Goal: Task Accomplishment & Management: Use online tool/utility

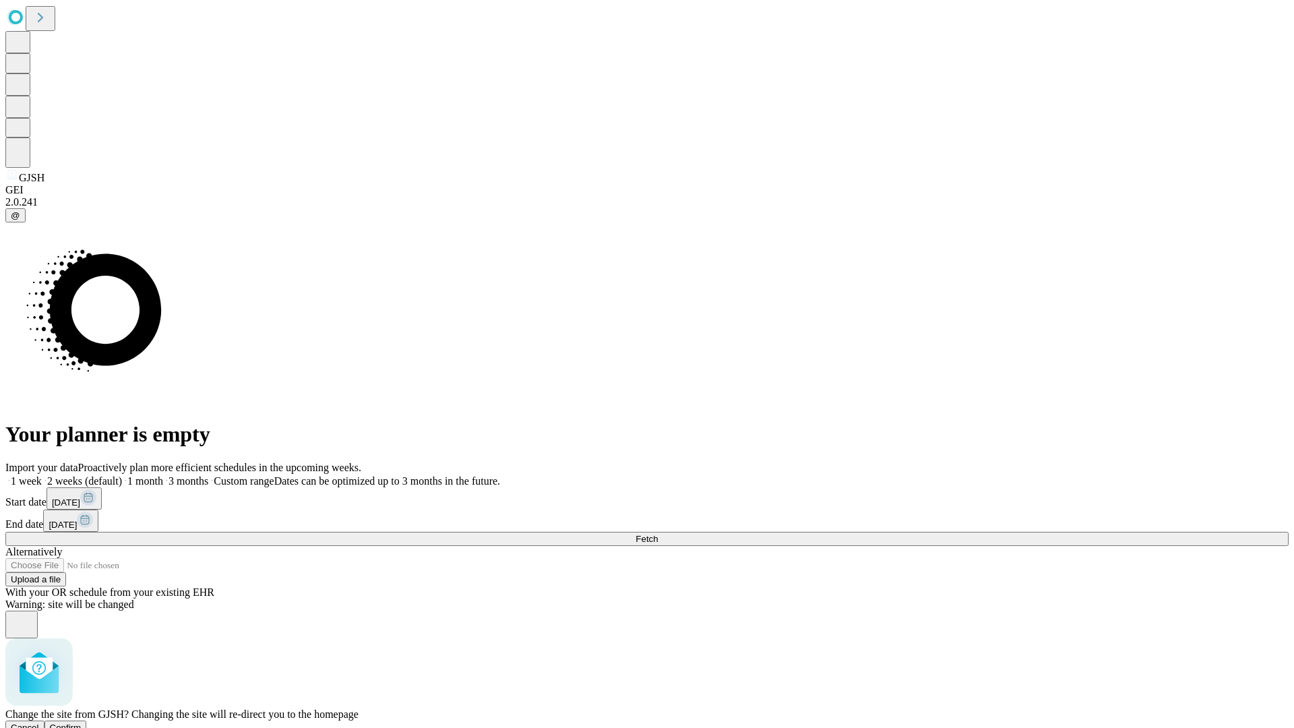
click at [82, 723] on span "Confirm" at bounding box center [66, 728] width 32 height 10
click at [42, 475] on label "1 week" at bounding box center [23, 480] width 36 height 11
click at [658, 534] on span "Fetch" at bounding box center [647, 539] width 22 height 10
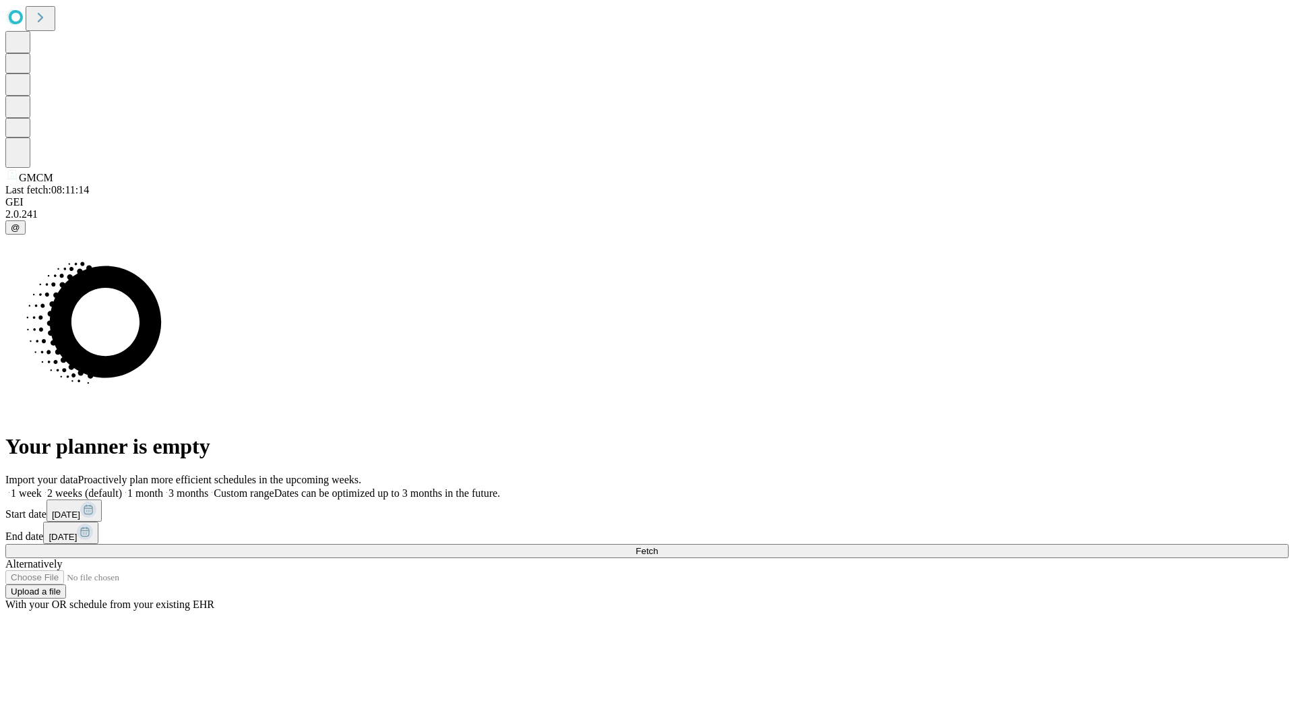
click at [42, 487] on label "1 week" at bounding box center [23, 492] width 36 height 11
click at [658, 546] on span "Fetch" at bounding box center [647, 551] width 22 height 10
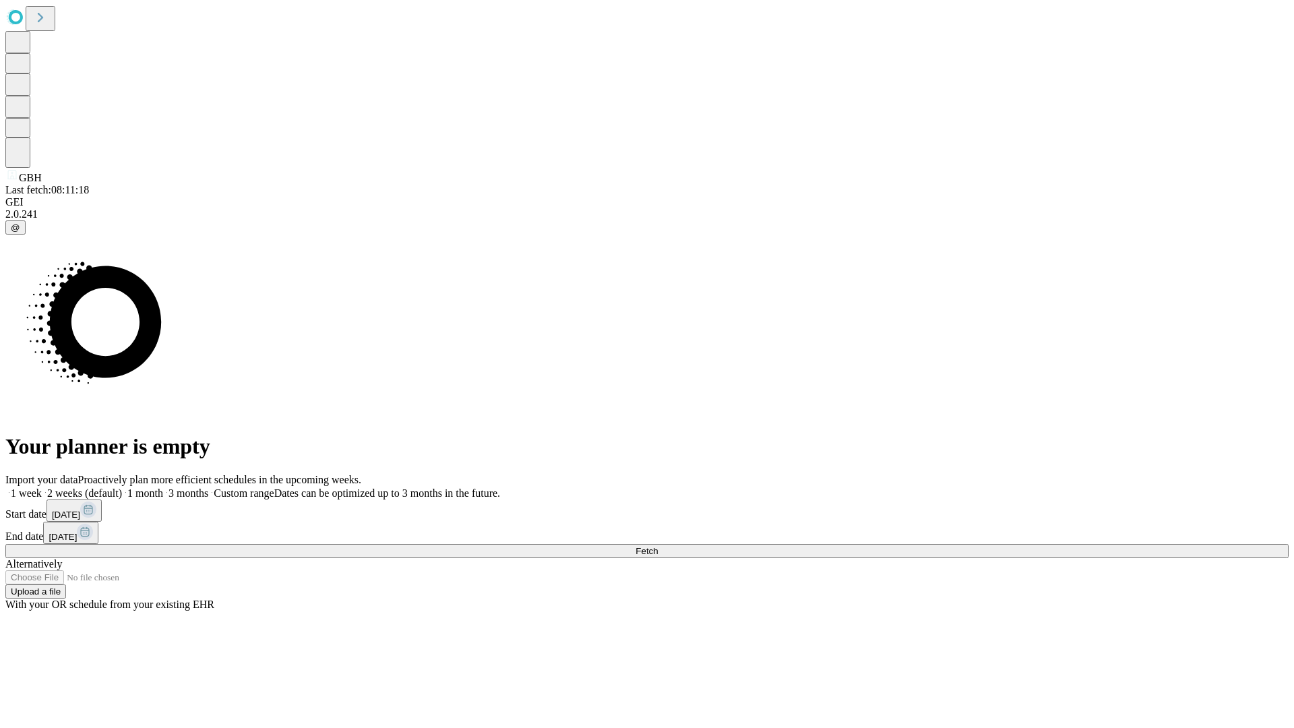
click at [42, 487] on label "1 week" at bounding box center [23, 492] width 36 height 11
click at [658, 546] on span "Fetch" at bounding box center [647, 551] width 22 height 10
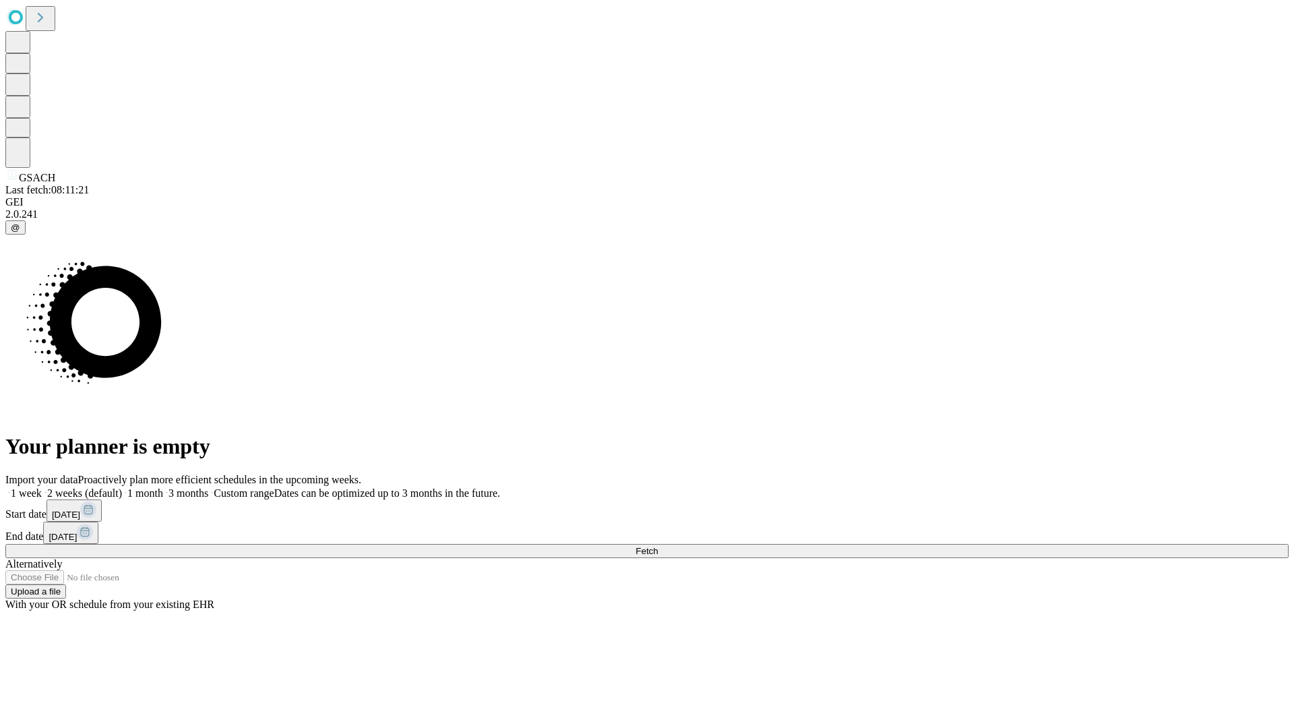
click at [42, 487] on label "1 week" at bounding box center [23, 492] width 36 height 11
click at [658, 546] on span "Fetch" at bounding box center [647, 551] width 22 height 10
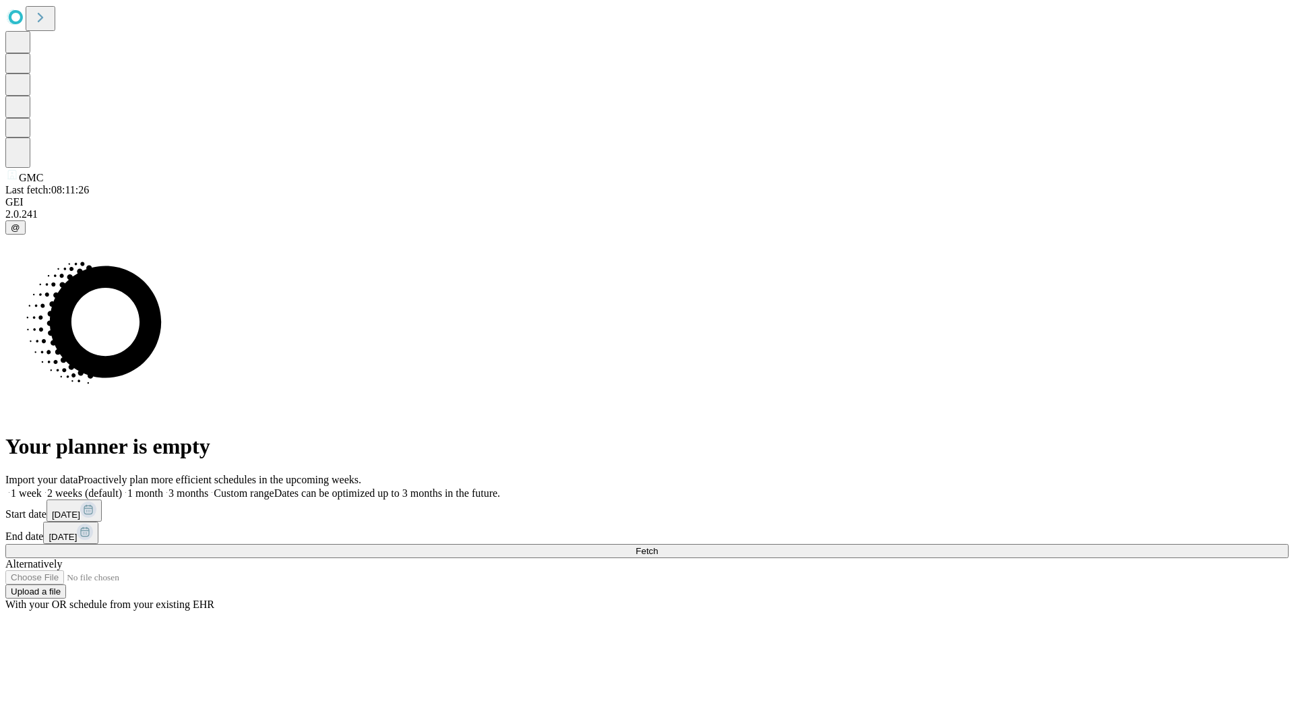
click at [42, 487] on label "1 week" at bounding box center [23, 492] width 36 height 11
click at [658, 546] on span "Fetch" at bounding box center [647, 551] width 22 height 10
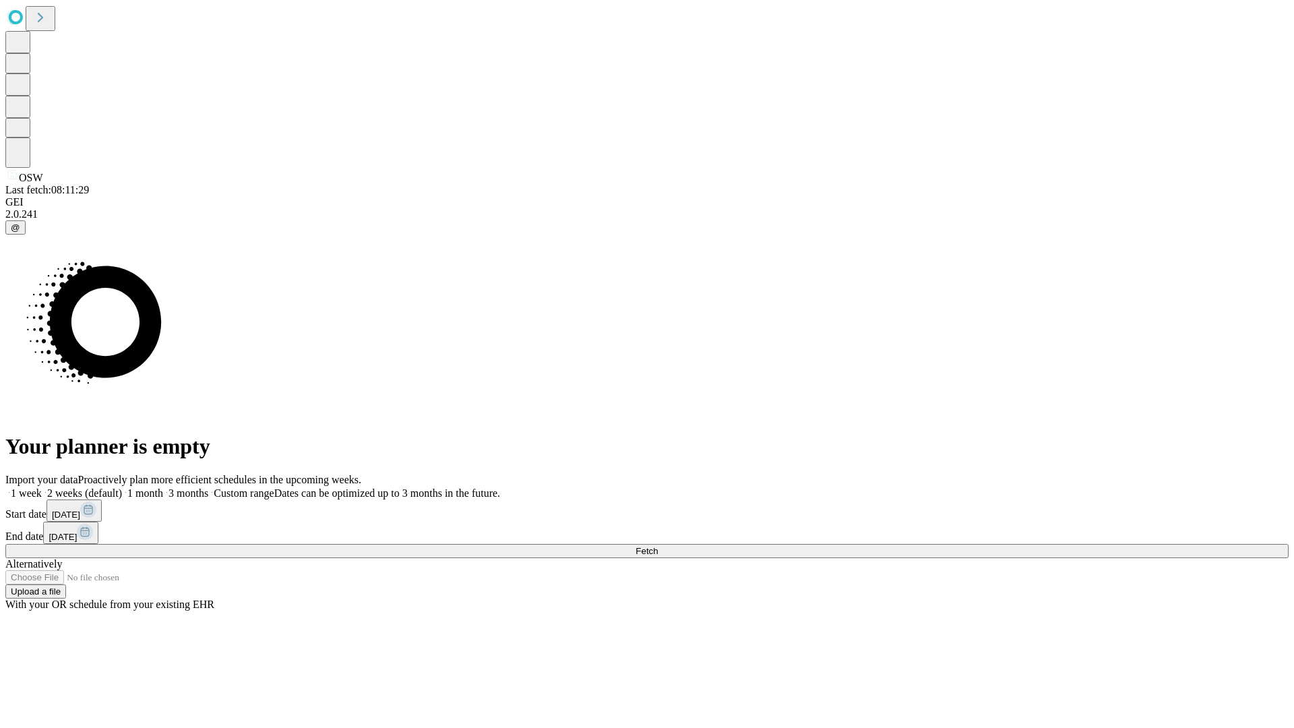
click at [42, 487] on label "1 week" at bounding box center [23, 492] width 36 height 11
click at [658, 546] on span "Fetch" at bounding box center [647, 551] width 22 height 10
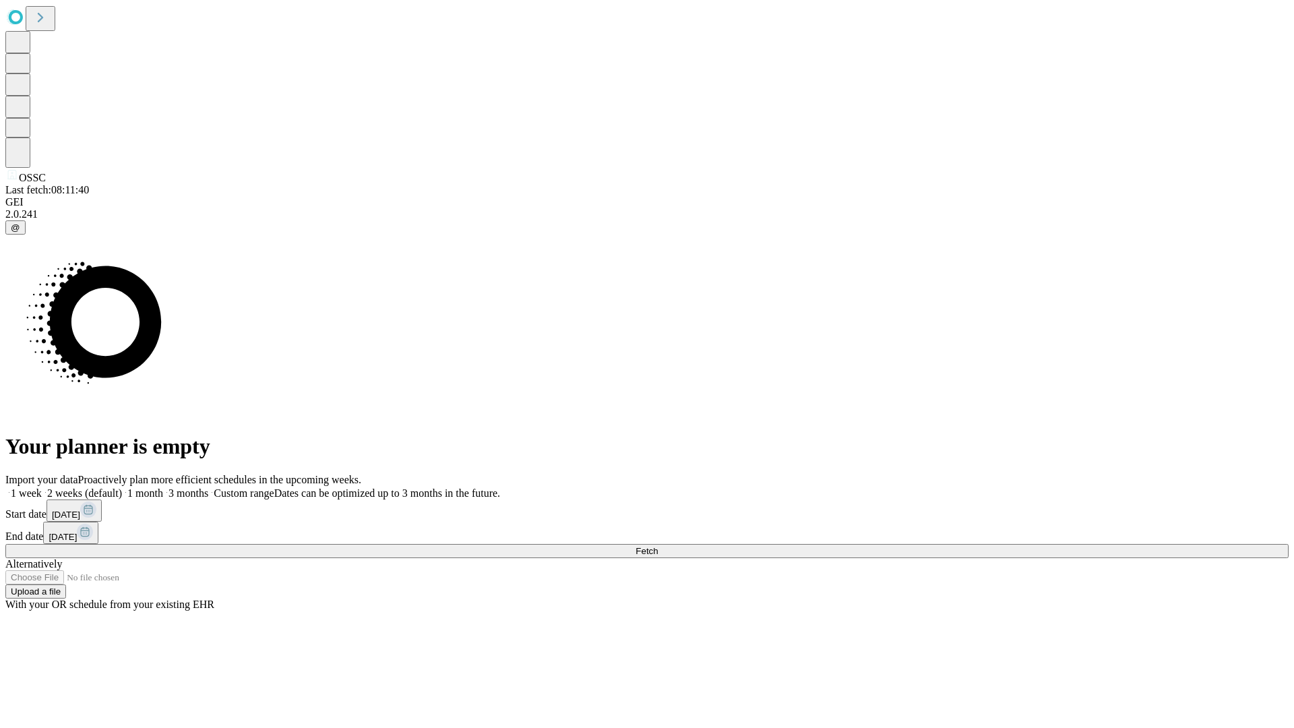
click at [42, 487] on label "1 week" at bounding box center [23, 492] width 36 height 11
click at [658, 546] on span "Fetch" at bounding box center [647, 551] width 22 height 10
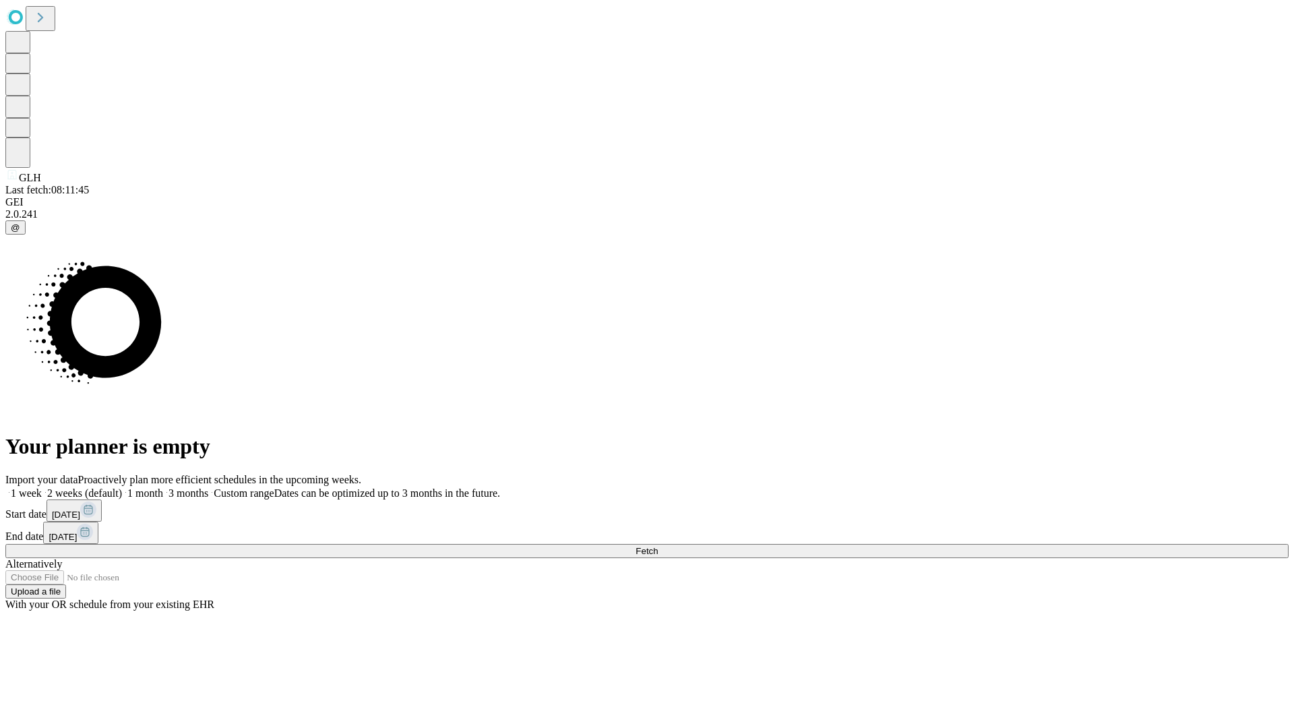
click at [42, 487] on label "1 week" at bounding box center [23, 492] width 36 height 11
click at [658, 546] on span "Fetch" at bounding box center [647, 551] width 22 height 10
